Goal: Information Seeking & Learning: Check status

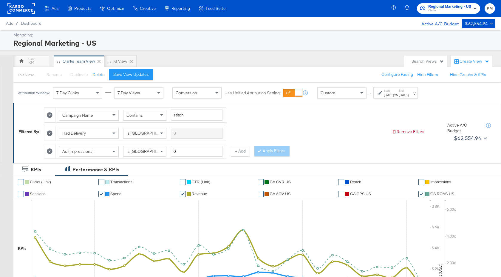
click at [394, 95] on div "[DATE]" at bounding box center [389, 94] width 10 height 5
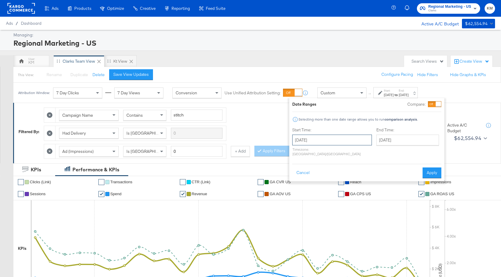
click at [342, 137] on input "[DATE]" at bounding box center [332, 139] width 80 height 11
click at [360, 153] on span "›" at bounding box center [359, 152] width 9 height 9
click at [338, 193] on td "21" at bounding box center [340, 195] width 10 height 8
type input "[DATE]"
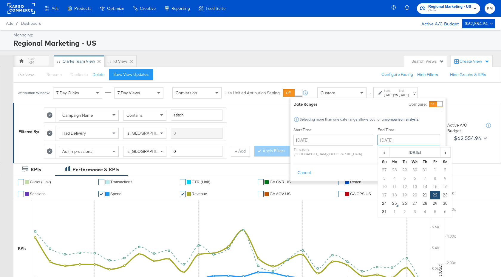
click at [399, 138] on input "[DATE]" at bounding box center [409, 139] width 63 height 11
click at [420, 194] on td "21" at bounding box center [425, 195] width 10 height 8
type input "[DATE]"
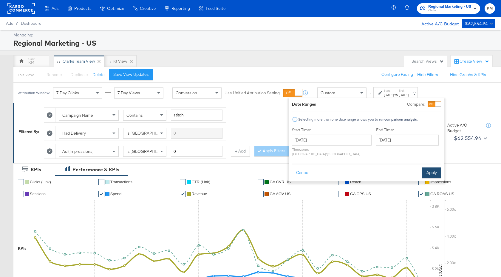
click at [428, 169] on button "Apply" at bounding box center [431, 172] width 19 height 11
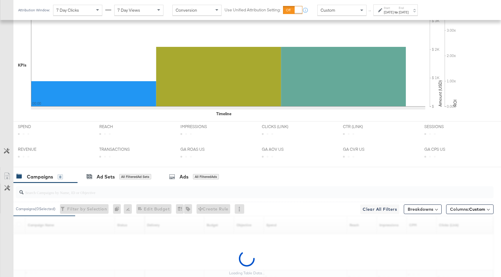
scroll to position [238, 0]
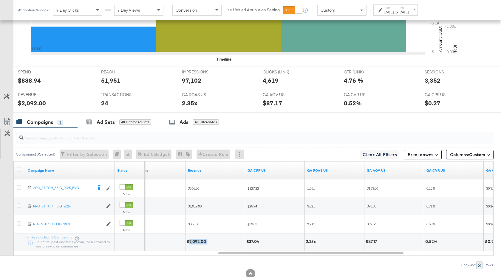
drag, startPoint x: 207, startPoint y: 242, endPoint x: 190, endPoint y: 243, distance: 17.0
click at [190, 243] on div "$2,092.00" at bounding box center [197, 242] width 21 height 6
copy div "2,092.00"
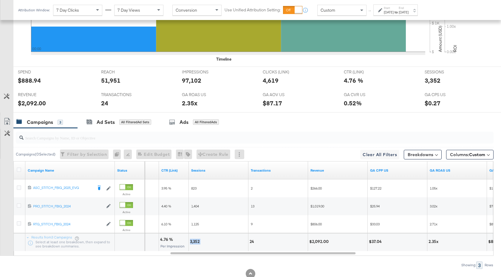
drag, startPoint x: 201, startPoint y: 242, endPoint x: 189, endPoint y: 242, distance: 11.3
click at [189, 242] on div "3,352" at bounding box center [218, 242] width 59 height 18
copy div "3,352"
click at [399, 11] on strong "to" at bounding box center [396, 12] width 5 height 4
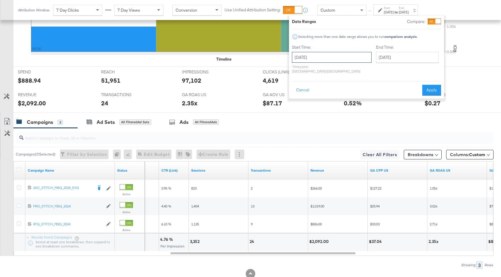
click at [337, 58] on input "[DATE]" at bounding box center [332, 57] width 80 height 11
click at [328, 112] on td "20" at bounding box center [329, 112] width 10 height 8
type input "[DATE]"
click at [379, 60] on input "[DATE]" at bounding box center [408, 57] width 63 height 11
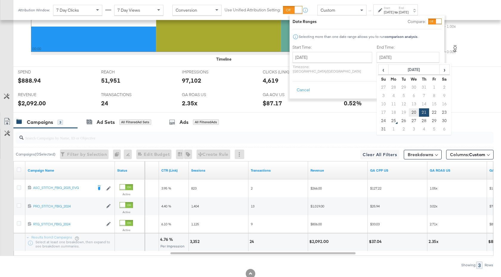
click at [409, 112] on td "20" at bounding box center [414, 112] width 10 height 8
type input "[DATE]"
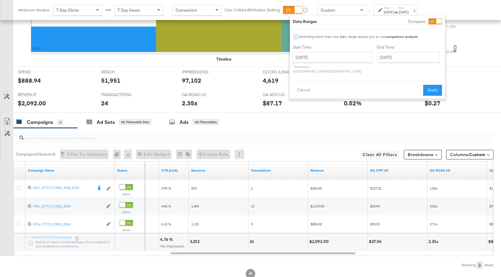
click at [422, 89] on div "Cancel Apply" at bounding box center [367, 88] width 149 height 15
click at [427, 87] on button "Apply" at bounding box center [432, 90] width 19 height 11
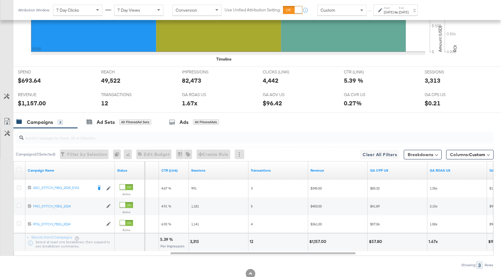
click at [394, 13] on div "[DATE]" at bounding box center [389, 12] width 10 height 5
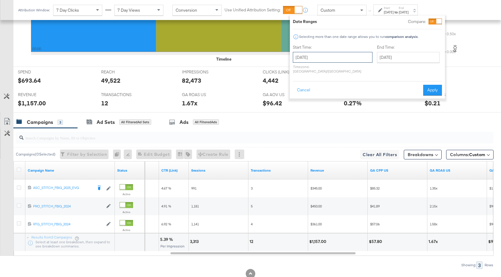
click at [344, 56] on input "[DATE]" at bounding box center [333, 57] width 80 height 11
click at [352, 112] on td "22" at bounding box center [350, 112] width 10 height 8
type input "[DATE]"
click at [433, 85] on button "Apply" at bounding box center [434, 90] width 19 height 11
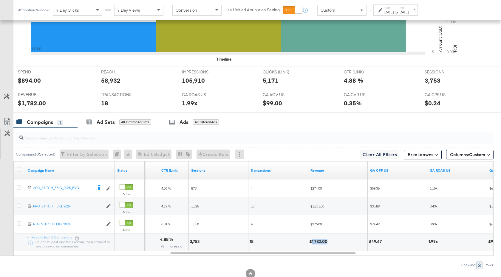
drag, startPoint x: 328, startPoint y: 242, endPoint x: 313, endPoint y: 242, distance: 15.8
click at [313, 242] on div "$1,782.00" at bounding box center [319, 242] width 20 height 6
copy div "1,782.00"
drag, startPoint x: 199, startPoint y: 242, endPoint x: 190, endPoint y: 242, distance: 9.5
click at [190, 242] on div "3,753" at bounding box center [195, 242] width 11 height 6
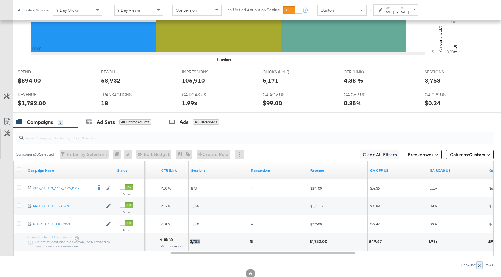
copy div "3,753"
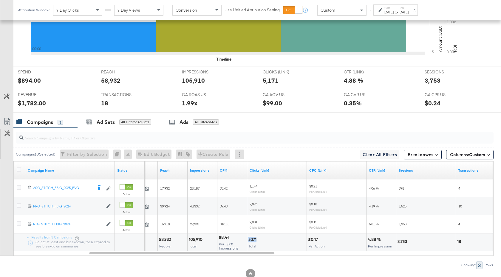
drag, startPoint x: 256, startPoint y: 239, endPoint x: 248, endPoint y: 240, distance: 8.4
click at [248, 240] on div "5,171" at bounding box center [253, 239] width 10 height 6
copy div "5,171"
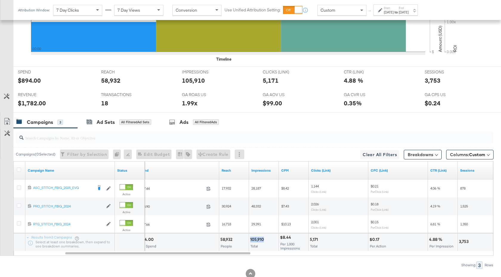
drag, startPoint x: 264, startPoint y: 240, endPoint x: 251, endPoint y: 240, distance: 13.1
click at [251, 240] on div "105,910" at bounding box center [258, 239] width 16 height 6
copy div "105,910"
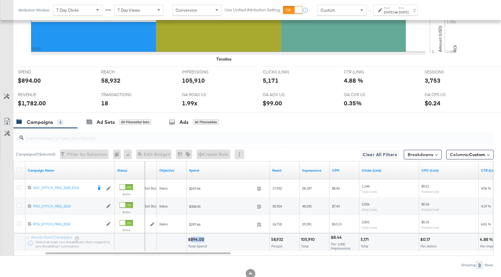
drag, startPoint x: 203, startPoint y: 239, endPoint x: 190, endPoint y: 240, distance: 13.1
click at [190, 240] on div "$894.00" at bounding box center [197, 239] width 18 height 6
copy div "894.00"
click at [409, 12] on div "[DATE]" at bounding box center [404, 12] width 10 height 5
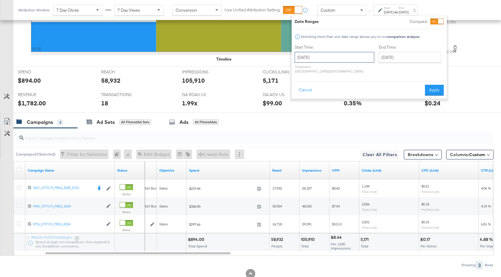
click at [344, 54] on input "[DATE]" at bounding box center [335, 57] width 80 height 11
click at [365, 112] on td "23" at bounding box center [362, 112] width 10 height 8
type input "[DATE]"
click at [435, 85] on button "Apply" at bounding box center [432, 90] width 19 height 11
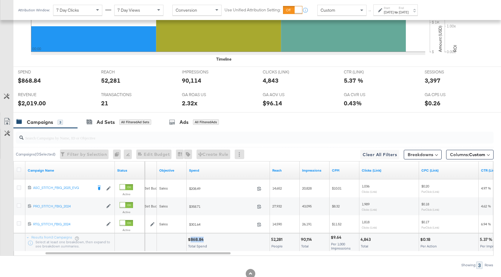
drag, startPoint x: 202, startPoint y: 241, endPoint x: 191, endPoint y: 241, distance: 11.6
click at [191, 241] on div "$868.84" at bounding box center [197, 239] width 18 height 6
copy div "868.84"
drag, startPoint x: 313, startPoint y: 239, endPoint x: 301, endPoint y: 239, distance: 12.8
click at [301, 239] on div "90,114" at bounding box center [307, 239] width 13 height 6
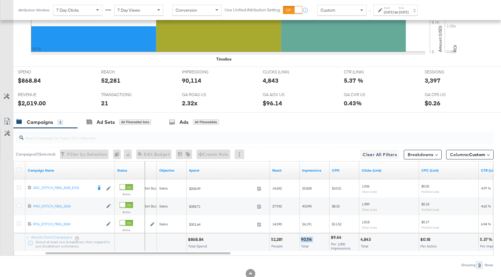
copy div "90,114"
drag, startPoint x: 369, startPoint y: 240, endPoint x: 364, endPoint y: 240, distance: 5.4
click at [364, 240] on div "4,843" at bounding box center [367, 239] width 12 height 6
drag, startPoint x: 370, startPoint y: 240, endPoint x: 361, endPoint y: 241, distance: 9.0
click at [361, 241] on div "4,843" at bounding box center [367, 239] width 12 height 6
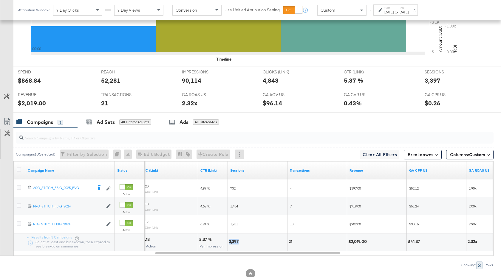
drag, startPoint x: 239, startPoint y: 242, endPoint x: 229, endPoint y: 242, distance: 10.1
click at [229, 242] on div "3,397" at bounding box center [234, 242] width 11 height 6
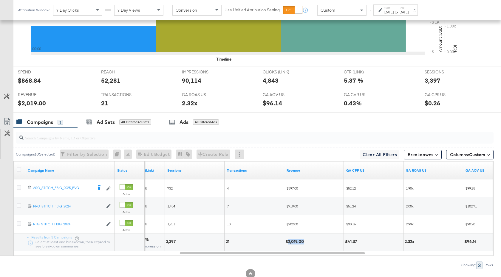
drag, startPoint x: 304, startPoint y: 242, endPoint x: 289, endPoint y: 242, distance: 14.9
click at [289, 242] on div "$2,019.00" at bounding box center [295, 242] width 20 height 6
click at [293, 125] on div "Campaigns 3 Ad Sets All Filtered Ad Sets Ads All Filtered Ads" at bounding box center [257, 122] width 488 height 13
click at [394, 10] on div "[DATE]" at bounding box center [389, 12] width 10 height 5
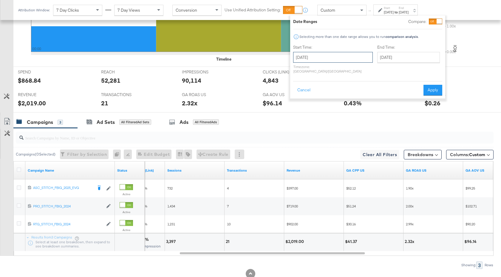
click at [338, 54] on input "[DATE]" at bounding box center [333, 57] width 80 height 11
click at [309, 112] on td "18" at bounding box center [310, 112] width 10 height 8
type input "[DATE]"
click at [389, 60] on input "[DATE]" at bounding box center [408, 57] width 63 height 11
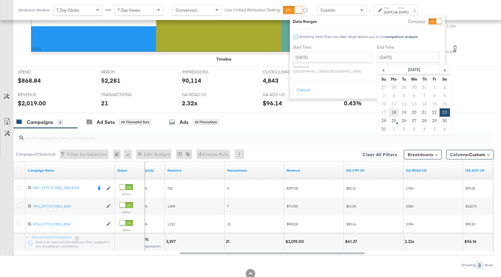
click at [389, 111] on td "18" at bounding box center [394, 112] width 10 height 8
type input "[DATE]"
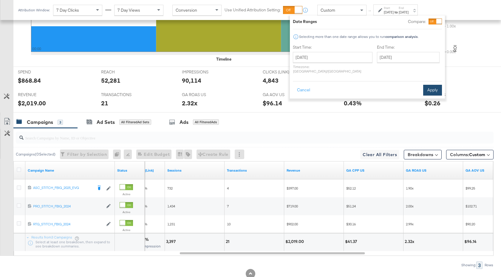
click at [423, 90] on button "Apply" at bounding box center [432, 90] width 19 height 11
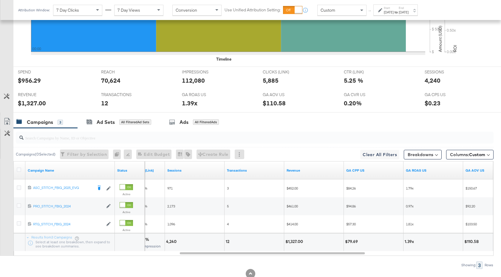
click at [409, 9] on label "End:" at bounding box center [404, 8] width 10 height 4
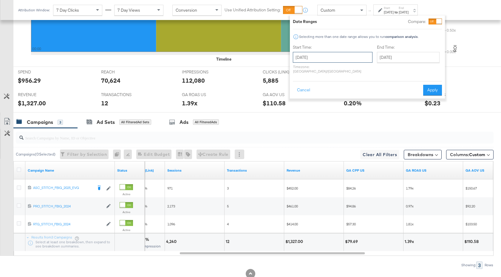
click at [344, 53] on input "[DATE]" at bounding box center [333, 57] width 80 height 11
click at [300, 111] on td "17" at bounding box center [300, 112] width 10 height 8
type input "[DATE]"
click at [381, 58] on input "[DATE]" at bounding box center [408, 57] width 63 height 11
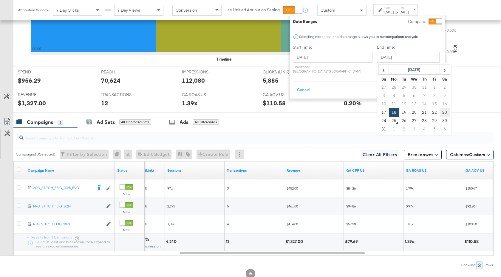
click at [440, 112] on td "23" at bounding box center [445, 112] width 10 height 8
type input "[DATE]"
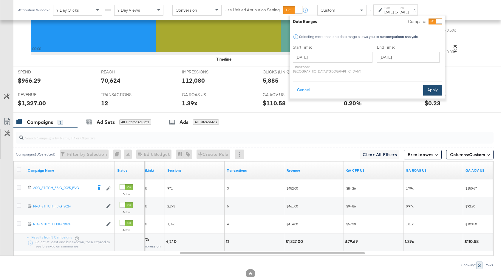
click at [429, 88] on button "Apply" at bounding box center [432, 90] width 19 height 11
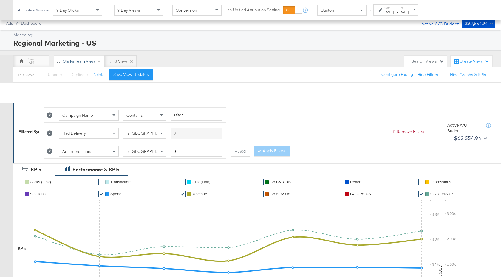
scroll to position [256, 0]
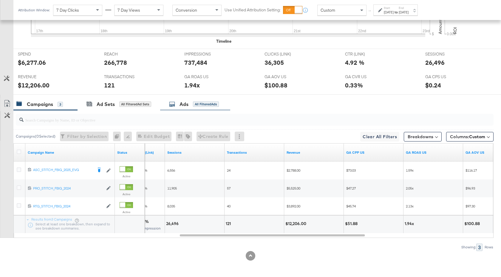
click at [184, 106] on div "Ads" at bounding box center [184, 104] width 9 height 7
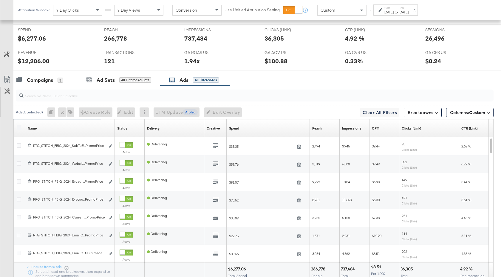
scroll to position [327, 0]
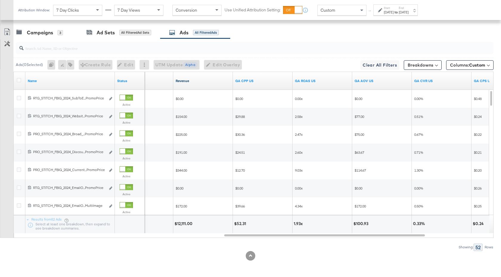
click at [222, 82] on link "Revenue" at bounding box center [203, 80] width 55 height 5
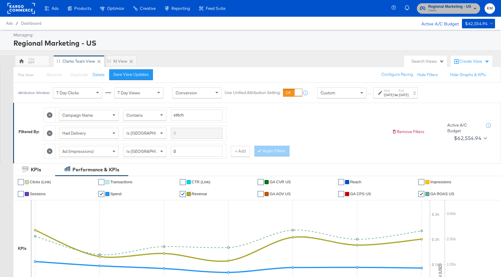
click at [446, 11] on span "Clarks" at bounding box center [449, 10] width 43 height 5
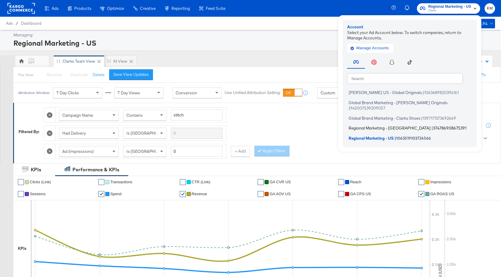
click at [395, 124] on li "Regional Marketing - CA | 374786908675391" at bounding box center [411, 128] width 128 height 9
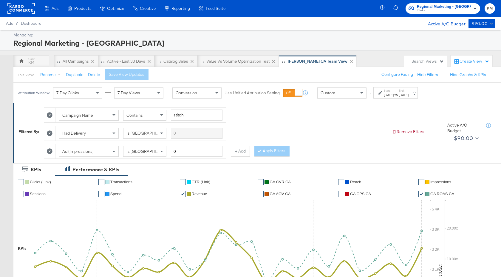
click at [394, 95] on div "[DATE]" at bounding box center [389, 94] width 10 height 5
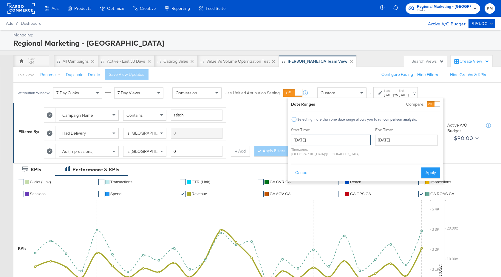
click at [346, 135] on input "[DATE]" at bounding box center [331, 139] width 80 height 11
click at [357, 152] on span "›" at bounding box center [358, 152] width 9 height 9
click at [345, 195] on td "22" at bounding box center [349, 195] width 10 height 8
type input "[DATE]"
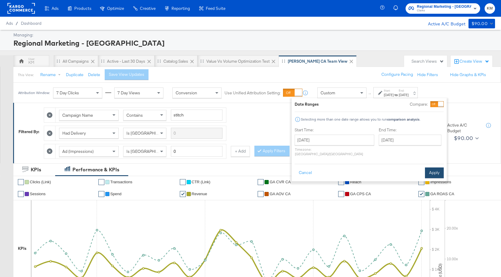
click at [431, 169] on button "Apply" at bounding box center [434, 172] width 19 height 11
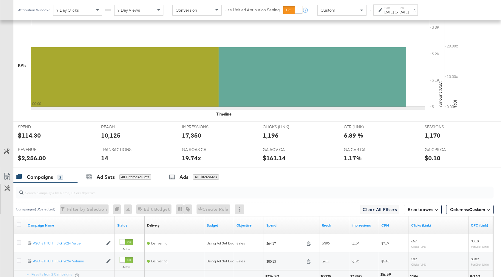
scroll to position [238, 0]
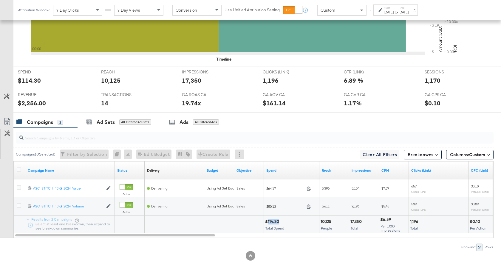
drag, startPoint x: 279, startPoint y: 223, endPoint x: 267, endPoint y: 223, distance: 11.9
click at [267, 223] on div "$114.30" at bounding box center [273, 222] width 16 height 6
copy div "114.30"
drag, startPoint x: 362, startPoint y: 222, endPoint x: 350, endPoint y: 222, distance: 11.9
click at [350, 222] on div "17,350 Total" at bounding box center [364, 224] width 30 height 18
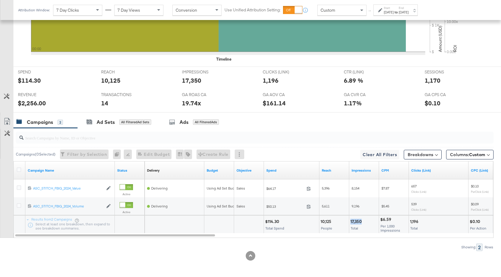
copy div "17,350"
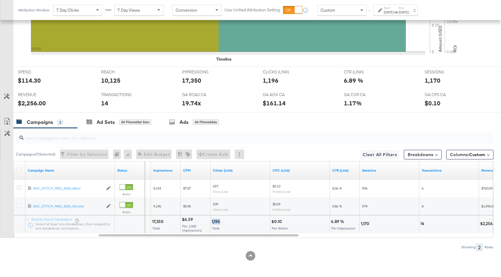
drag, startPoint x: 219, startPoint y: 221, endPoint x: 211, endPoint y: 221, distance: 7.8
click at [212, 221] on div "1,196" at bounding box center [217, 222] width 10 height 6
copy div "1,196"
drag, startPoint x: 369, startPoint y: 225, endPoint x: 361, endPoint y: 225, distance: 8.1
click at [361, 225] on div "1,170" at bounding box center [366, 224] width 10 height 6
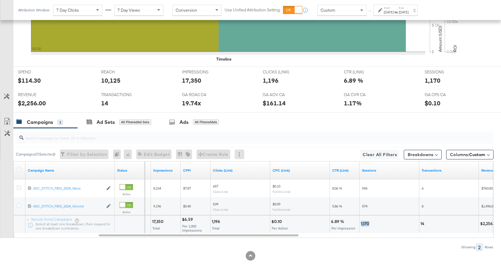
copy div "1,170"
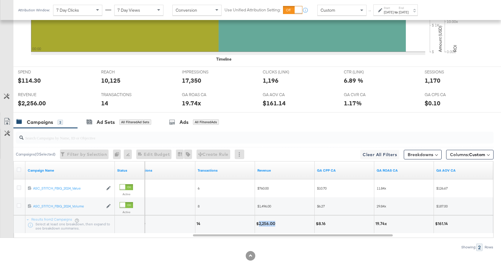
drag, startPoint x: 275, startPoint y: 224, endPoint x: 258, endPoint y: 224, distance: 17.6
click at [258, 224] on div "$2,256.00" at bounding box center [266, 224] width 21 height 6
copy div "2,256.00"
click at [409, 12] on div "[DATE]" at bounding box center [404, 12] width 10 height 5
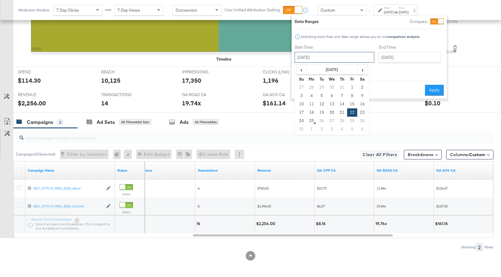
click at [329, 57] on input "[DATE]" at bounding box center [335, 57] width 80 height 11
click at [361, 113] on td "23" at bounding box center [362, 112] width 10 height 8
type input "[DATE]"
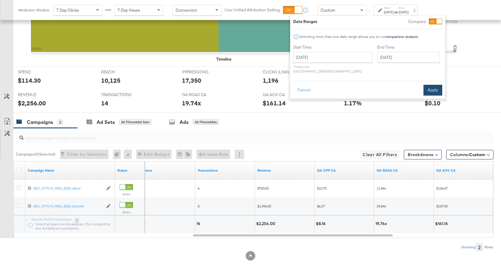
click at [430, 85] on button "Apply" at bounding box center [432, 90] width 19 height 11
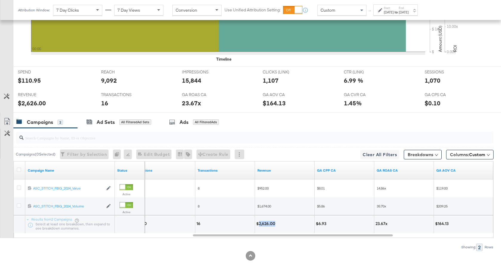
drag, startPoint x: 274, startPoint y: 224, endPoint x: 258, endPoint y: 224, distance: 16.1
click at [258, 224] on div "$2,626.00" at bounding box center [266, 224] width 21 height 6
copy div "2,626.00"
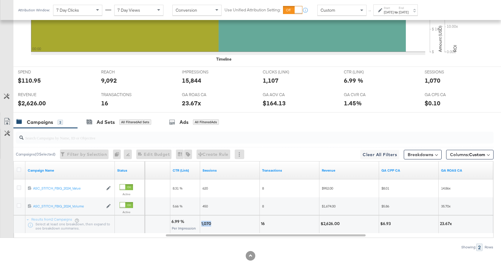
drag, startPoint x: 211, startPoint y: 224, endPoint x: 200, endPoint y: 224, distance: 10.7
click at [200, 224] on div "1,070" at bounding box center [229, 224] width 59 height 18
copy div "1,070"
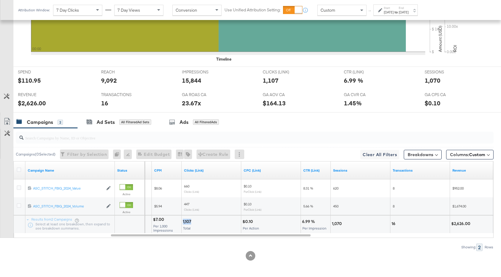
drag, startPoint x: 191, startPoint y: 221, endPoint x: 183, endPoint y: 221, distance: 8.4
click at [183, 221] on div "1,107" at bounding box center [188, 222] width 10 height 6
copy div "1,107"
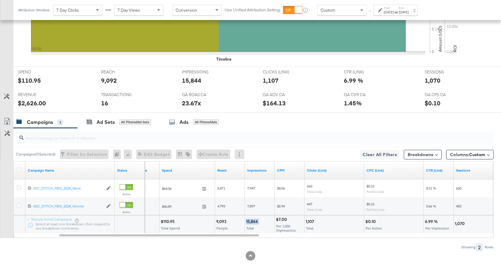
drag, startPoint x: 259, startPoint y: 221, endPoint x: 246, endPoint y: 221, distance: 12.8
click at [246, 221] on div "15,844 Total" at bounding box center [260, 224] width 30 height 18
copy div "15,844"
drag, startPoint x: 174, startPoint y: 221, endPoint x: 162, endPoint y: 222, distance: 12.6
click at [162, 222] on div "$110.95" at bounding box center [169, 222] width 16 height 6
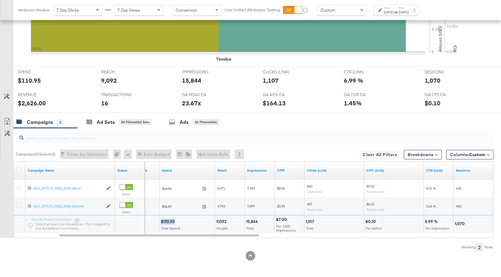
copy div "$110.95"
click at [394, 12] on div "[DATE]" at bounding box center [389, 12] width 10 height 5
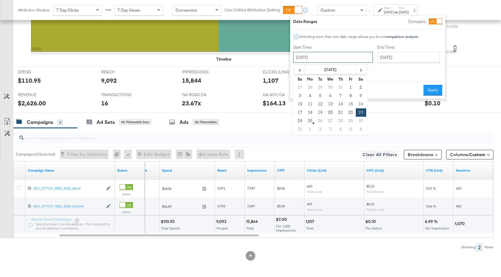
click at [337, 54] on input "[DATE]" at bounding box center [333, 57] width 80 height 11
click at [340, 74] on th "[DATE]" at bounding box center [330, 70] width 51 height 10
click at [336, 72] on th "2025" at bounding box center [330, 70] width 59 height 10
click at [321, 102] on td "2024" at bounding box center [322, 97] width 18 height 15
click at [352, 100] on td "Aug" at bounding box center [357, 97] width 18 height 15
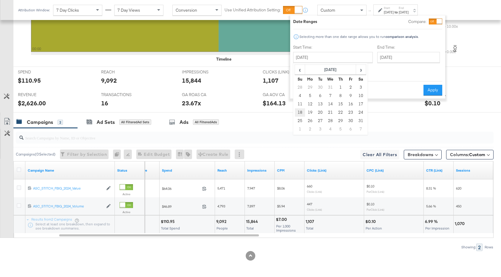
click at [299, 114] on td "18" at bounding box center [300, 112] width 10 height 8
type input "August 18th 2024"
click at [382, 60] on input "[DATE]" at bounding box center [408, 57] width 63 height 11
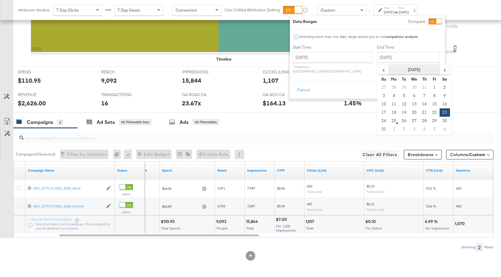
click at [403, 69] on th "[DATE]" at bounding box center [414, 70] width 51 height 10
click at [401, 70] on th "2025" at bounding box center [413, 70] width 59 height 10
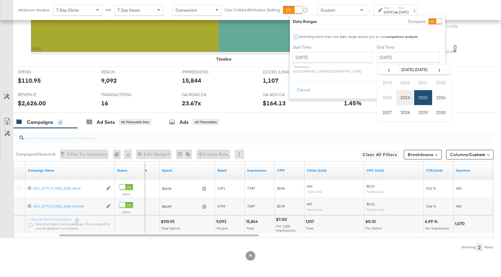
click at [396, 98] on td "2024" at bounding box center [405, 97] width 18 height 15
click at [432, 98] on td "Aug" at bounding box center [441, 97] width 18 height 15
click at [440, 113] on td "24" at bounding box center [445, 112] width 10 height 8
type input "August 24th 2024"
click at [430, 89] on button "Apply" at bounding box center [432, 90] width 19 height 11
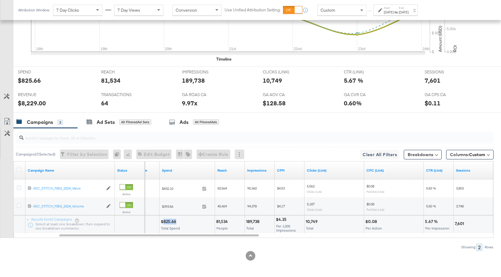
drag, startPoint x: 175, startPoint y: 221, endPoint x: 164, endPoint y: 221, distance: 11.3
click at [164, 221] on div "$825.66" at bounding box center [169, 222] width 17 height 6
drag, startPoint x: 260, startPoint y: 222, endPoint x: 246, endPoint y: 222, distance: 13.7
click at [246, 222] on div "189,738" at bounding box center [253, 222] width 15 height 6
drag, startPoint x: 317, startPoint y: 222, endPoint x: 304, endPoint y: 222, distance: 13.1
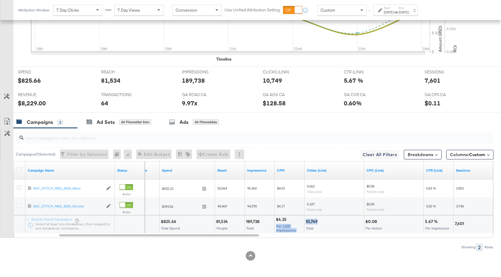
click at [317, 221] on div "10,749" at bounding box center [313, 222] width 14 height 6
drag, startPoint x: 317, startPoint y: 221, endPoint x: 305, endPoint y: 221, distance: 11.9
click at [305, 221] on div "10,749 Total" at bounding box center [333, 224] width 59 height 18
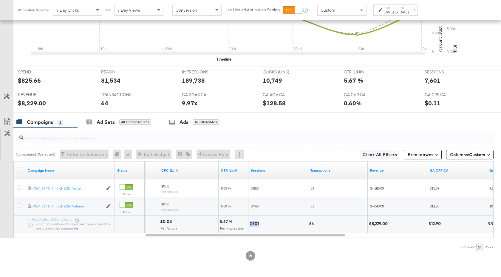
drag, startPoint x: 259, startPoint y: 224, endPoint x: 250, endPoint y: 224, distance: 9.5
click at [250, 224] on div "7,601" at bounding box center [255, 224] width 11 height 6
drag, startPoint x: 387, startPoint y: 223, endPoint x: 371, endPoint y: 223, distance: 16.1
click at [371, 223] on div "$8,229.00" at bounding box center [379, 224] width 21 height 6
click at [409, 10] on div "Aug 24th 2024" at bounding box center [404, 12] width 10 height 5
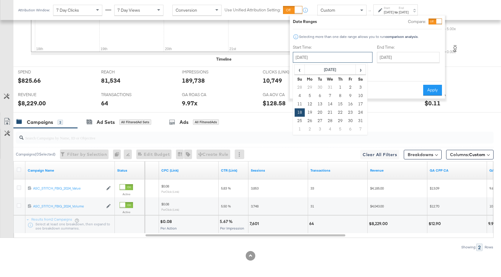
click at [333, 55] on input "August 18th 2024" at bounding box center [333, 57] width 80 height 11
click at [297, 89] on td "28" at bounding box center [300, 87] width 10 height 8
type input "July 28th 2024"
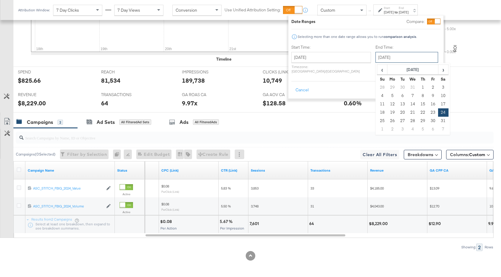
click at [396, 56] on input "August 24th 2024" at bounding box center [406, 57] width 63 height 11
click at [435, 86] on button "Apply" at bounding box center [431, 90] width 19 height 11
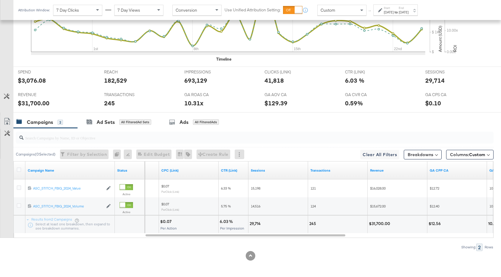
click at [394, 11] on div "Jul 28th 2024" at bounding box center [389, 12] width 10 height 5
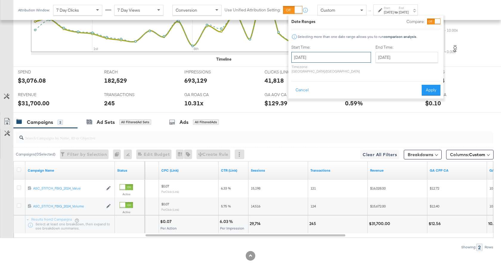
click at [341, 56] on input "July 28th 2024" at bounding box center [331, 57] width 80 height 11
click at [334, 68] on th "July 2024" at bounding box center [328, 70] width 51 height 10
click at [335, 68] on th "2024" at bounding box center [328, 70] width 59 height 10
click at [340, 96] on td "2025" at bounding box center [338, 97] width 18 height 15
click at [340, 97] on td "Jul" at bounding box center [338, 97] width 18 height 15
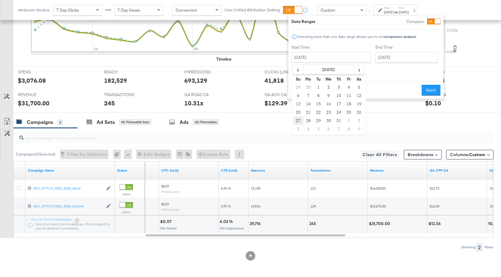
click at [296, 123] on td "27" at bounding box center [298, 121] width 10 height 8
type input "[DATE]"
click at [376, 59] on input "[DATE]" at bounding box center [405, 57] width 63 height 11
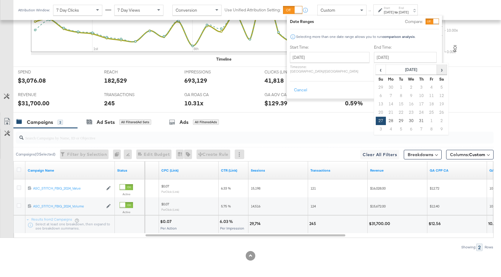
click at [437, 70] on span "›" at bounding box center [441, 69] width 9 height 9
click at [437, 113] on td "23" at bounding box center [442, 112] width 10 height 8
type input "[DATE]"
click at [429, 88] on button "Apply" at bounding box center [431, 90] width 19 height 11
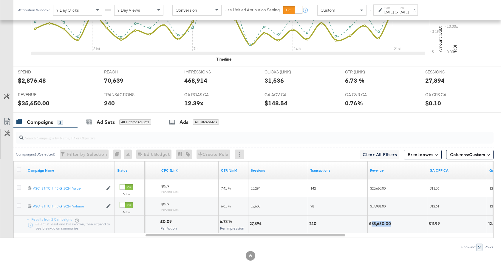
drag, startPoint x: 391, startPoint y: 225, endPoint x: 372, endPoint y: 225, distance: 19.4
click at [372, 225] on div "$35,650.00" at bounding box center [381, 224] width 24 height 6
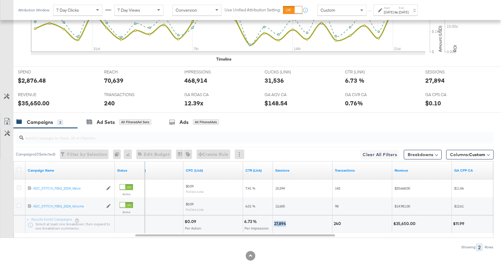
drag, startPoint x: 286, startPoint y: 224, endPoint x: 275, endPoint y: 224, distance: 11.0
click at [275, 224] on div "27,894" at bounding box center [281, 224] width 14 height 6
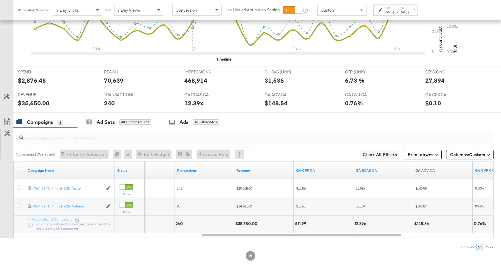
scroll to position [0, 0]
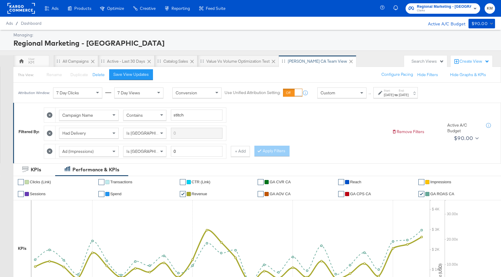
click at [432, 9] on span "Clarks" at bounding box center [444, 10] width 54 height 5
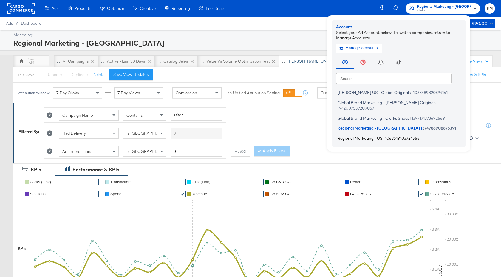
click at [382, 135] on span "Regional Marketing - US" at bounding box center [360, 137] width 45 height 5
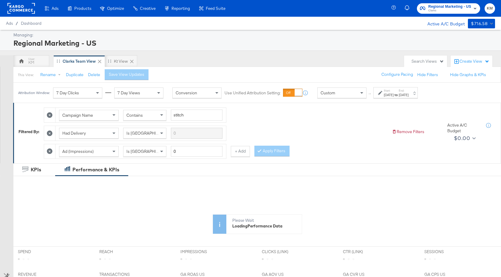
click at [394, 93] on div "[DATE]" at bounding box center [389, 94] width 10 height 5
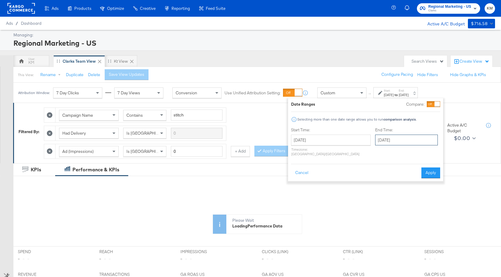
click at [391, 136] on input "[DATE]" at bounding box center [406, 139] width 63 height 11
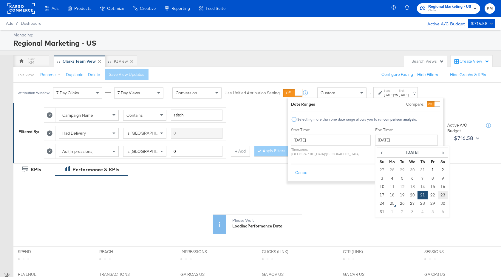
click at [438, 194] on td "23" at bounding box center [443, 195] width 10 height 8
type input "[DATE]"
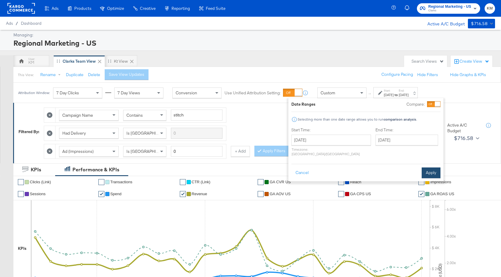
click at [433, 167] on button "Apply" at bounding box center [431, 172] width 19 height 11
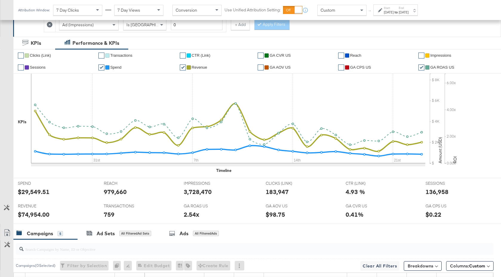
scroll to position [291, 0]
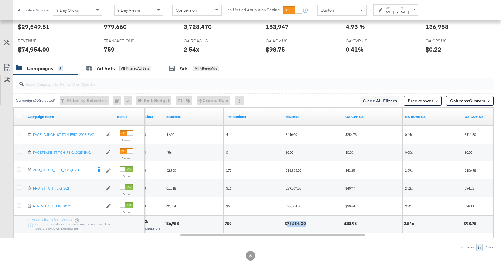
drag, startPoint x: 306, startPoint y: 224, endPoint x: 287, endPoint y: 225, distance: 18.8
click at [287, 225] on div "$74,954.00" at bounding box center [296, 224] width 23 height 6
copy div "74,954.00"
drag, startPoint x: 179, startPoint y: 225, endPoint x: 165, endPoint y: 225, distance: 14.3
click at [165, 225] on div "136,958" at bounding box center [173, 224] width 16 height 6
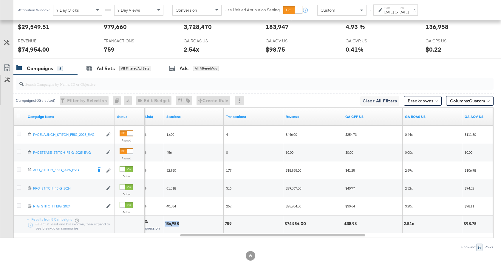
copy div "136,958"
